Goal: Information Seeking & Learning: Learn about a topic

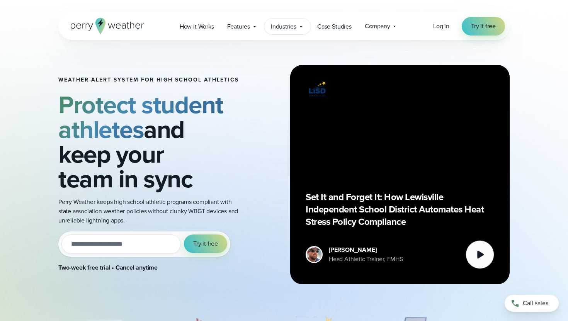
click at [289, 30] on span "Industries" at bounding box center [283, 26] width 25 height 9
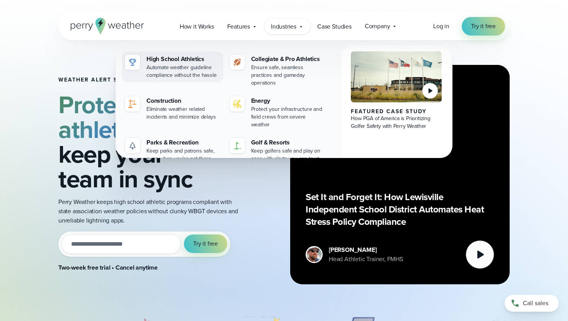
click at [181, 64] on div "Automate weather guideline compliance without the hassle" at bounding box center [183, 71] width 74 height 15
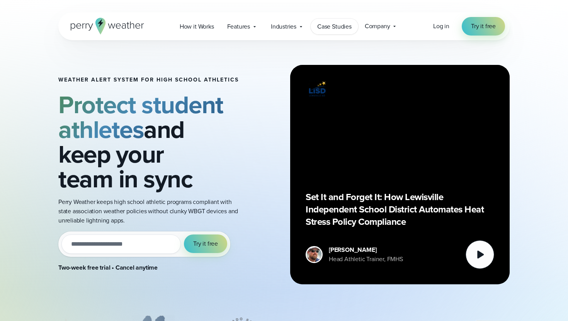
click at [338, 25] on span "Case Studies" at bounding box center [334, 26] width 34 height 9
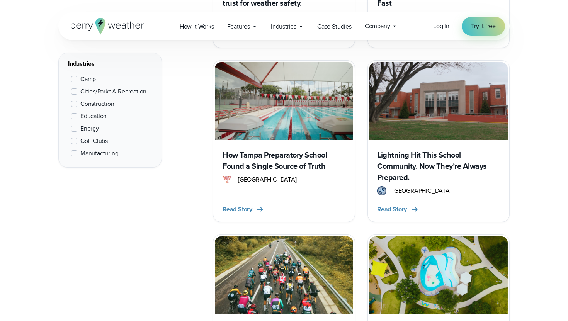
scroll to position [1028, 0]
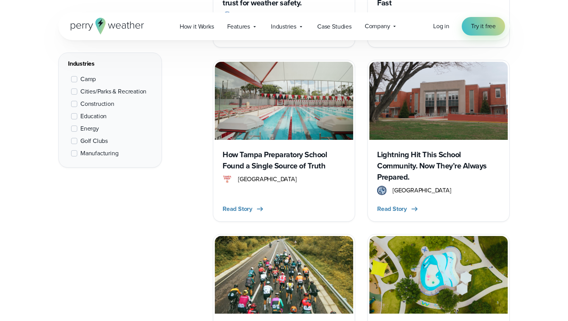
click at [298, 164] on h3 "How Tampa Preparatory School Found a Single Source of Truth" at bounding box center [284, 160] width 123 height 22
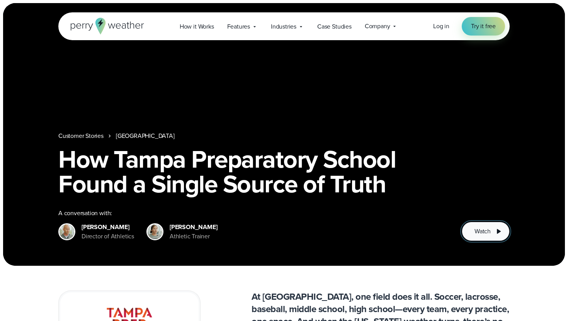
click at [477, 227] on span "Watch" at bounding box center [482, 231] width 16 height 9
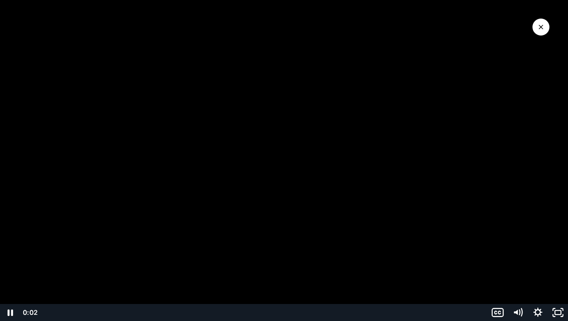
click at [121, 88] on div at bounding box center [284, 160] width 568 height 321
